Goal: Task Accomplishment & Management: Use online tool/utility

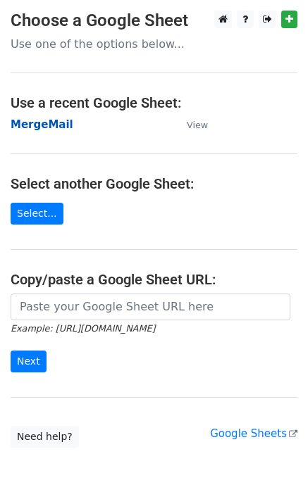
click at [52, 130] on strong "MergeMail" at bounding box center [42, 124] width 63 height 13
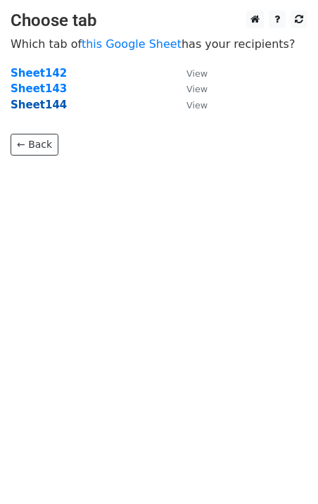
click at [44, 110] on strong "Sheet144" at bounding box center [39, 105] width 56 height 13
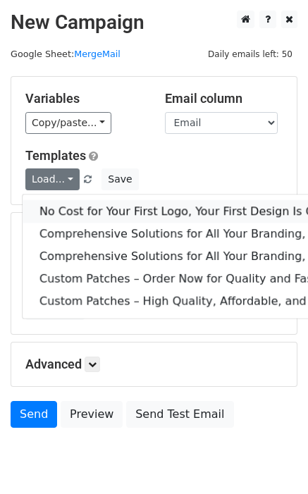
click at [75, 209] on link "No Cost for Your First Logo, Your First Design Is On Us!" at bounding box center [288, 211] width 530 height 23
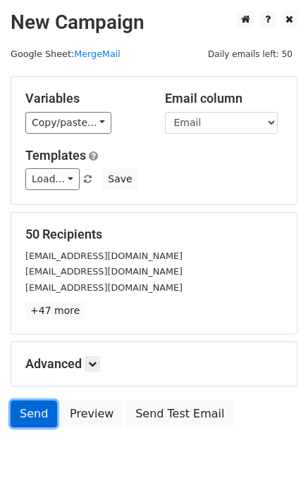
click at [18, 415] on link "Send" at bounding box center [34, 414] width 46 height 27
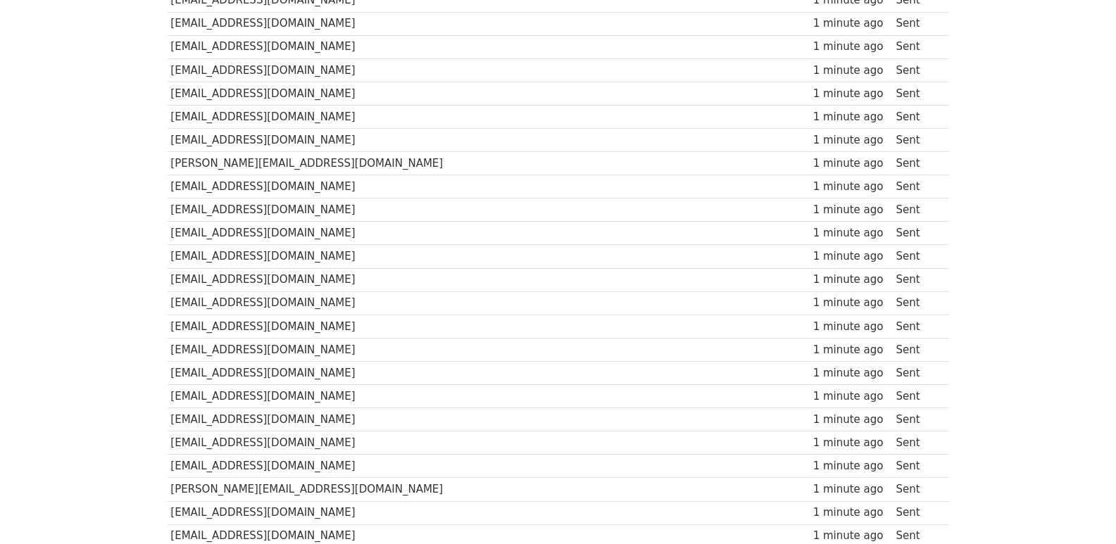
scroll to position [980, 0]
